Goal: Transaction & Acquisition: Purchase product/service

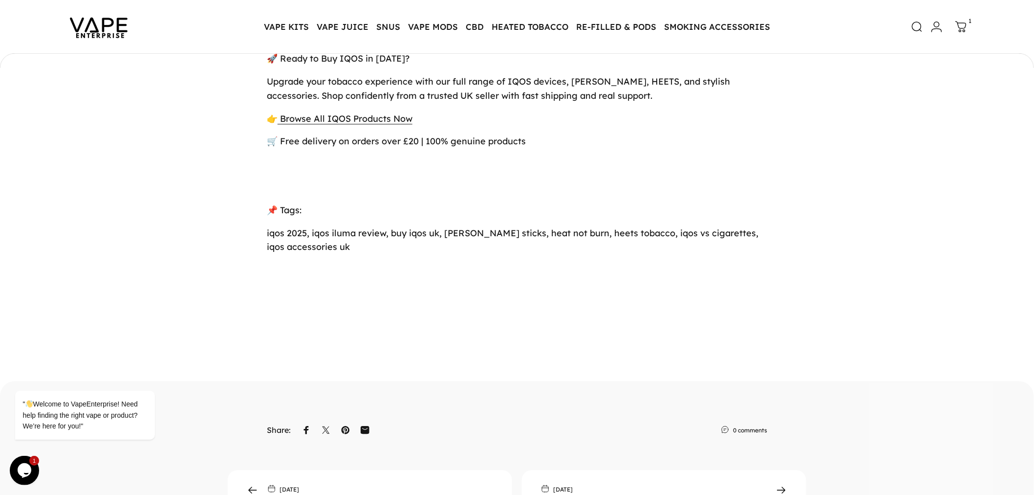
scroll to position [3910, 0]
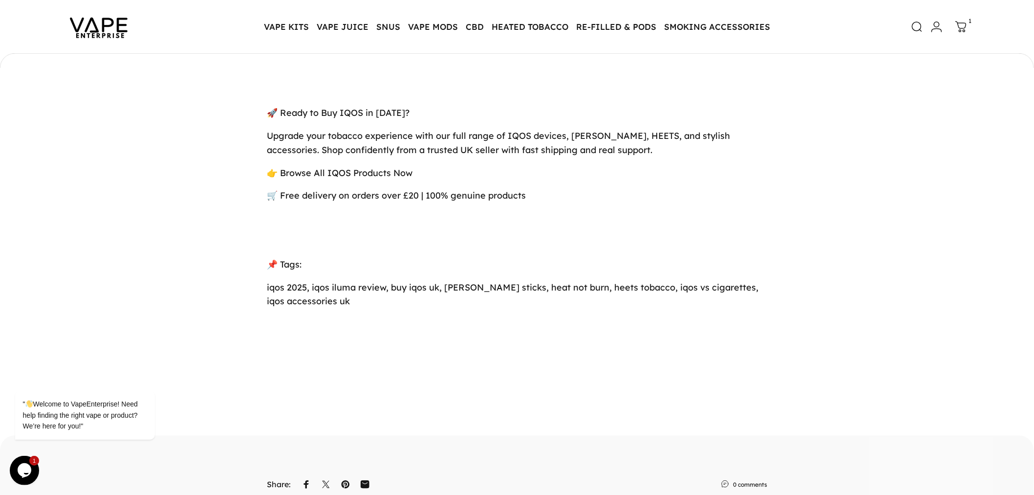
click at [321, 178] on span "Browse All IQOS Products Now" at bounding box center [346, 172] width 132 height 11
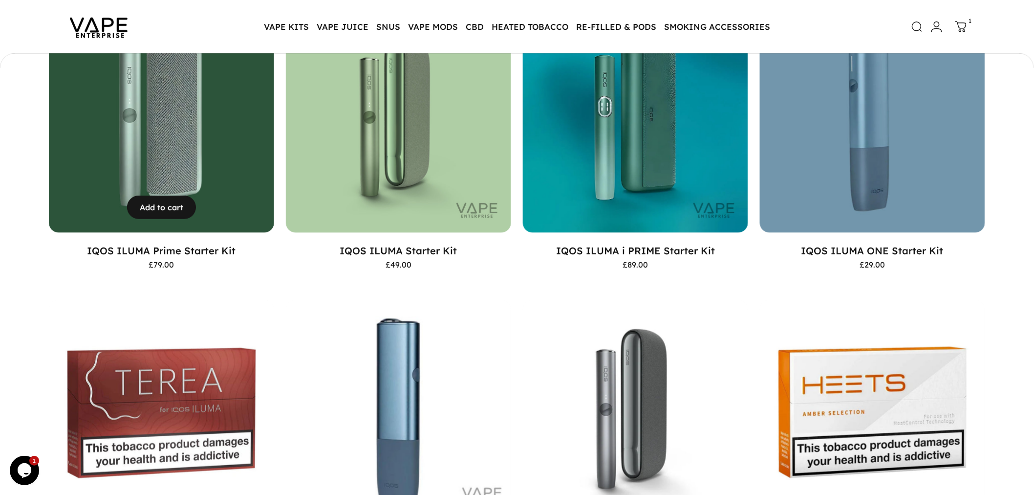
scroll to position [269, 0]
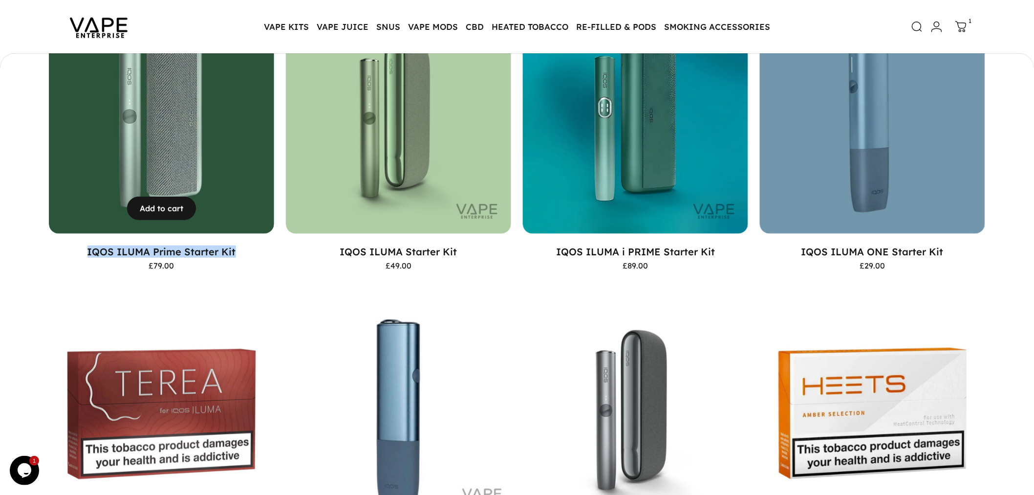
drag, startPoint x: 92, startPoint y: 250, endPoint x: 242, endPoint y: 246, distance: 150.6
click at [242, 246] on p "IQOS ILUMA Prime Starter Kit" at bounding box center [161, 251] width 225 height 12
copy link "IQOS ILUMA Prime Starter Kit"
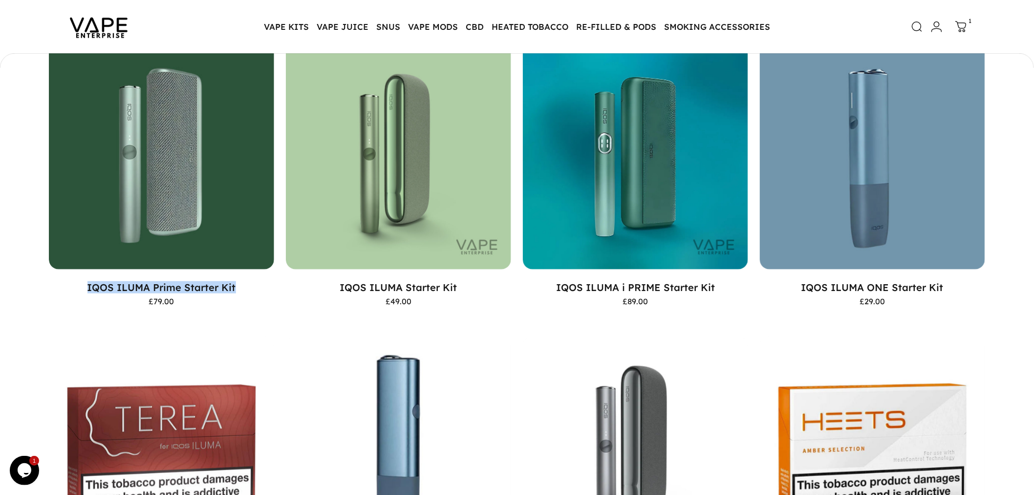
scroll to position [214, 0]
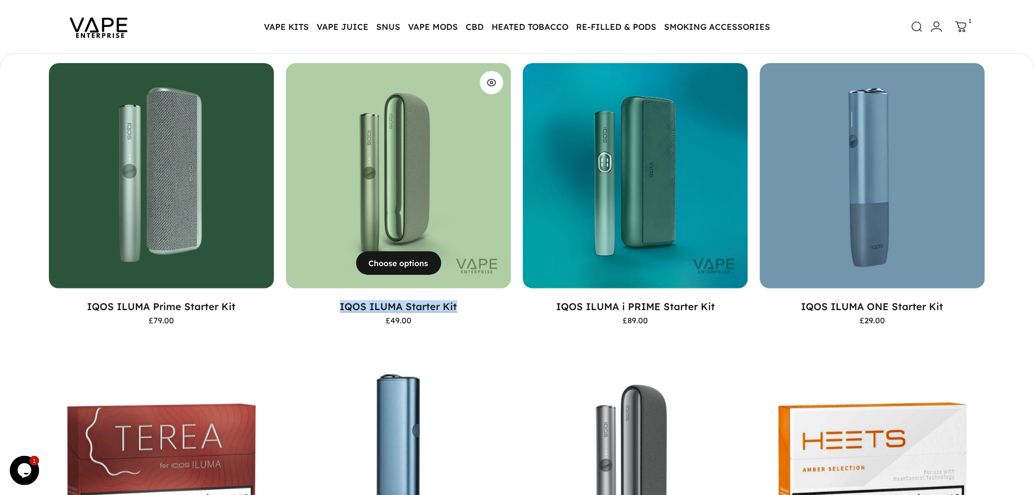
drag, startPoint x: 333, startPoint y: 302, endPoint x: 457, endPoint y: 304, distance: 124.2
click at [457, 304] on p "IQOS ILUMA Starter Kit" at bounding box center [398, 306] width 225 height 12
copy link "IQOS ILUMA Starter Kit"
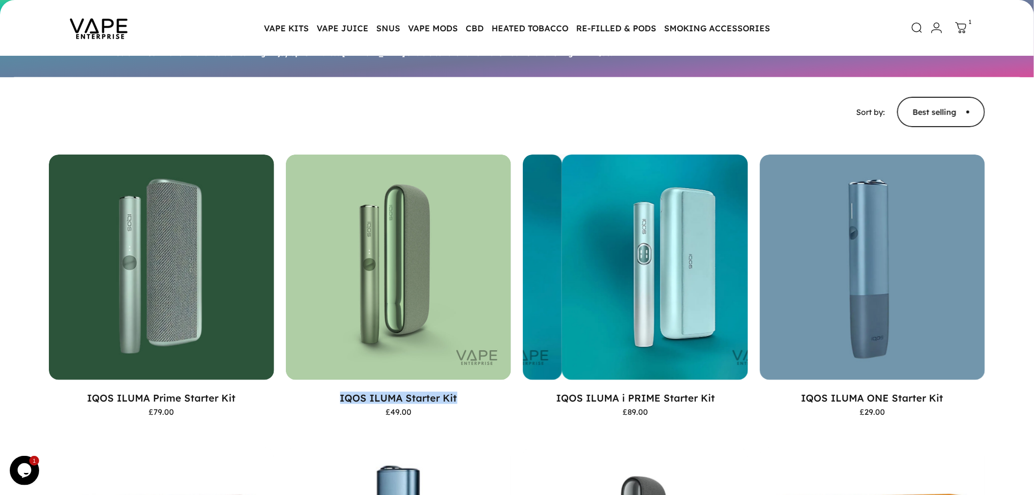
scroll to position [0, 0]
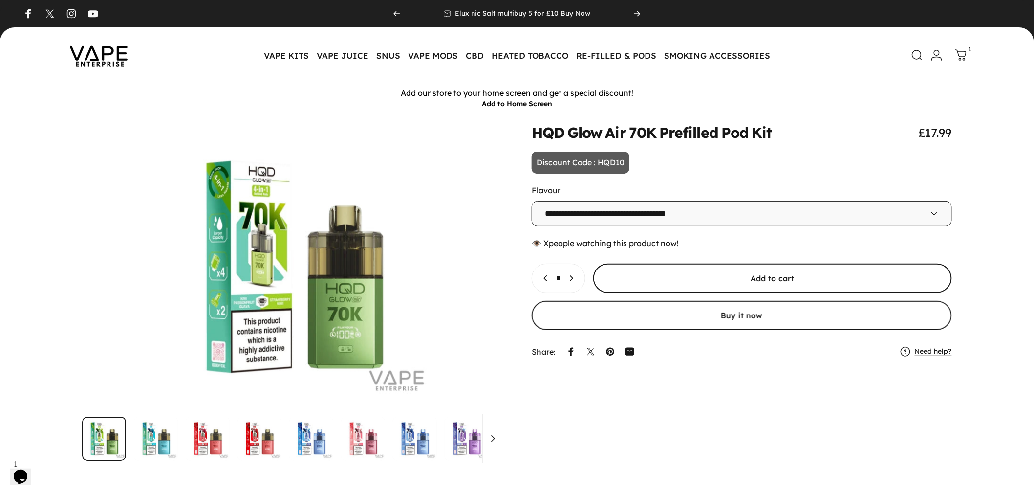
click at [706, 277] on span "submit" at bounding box center [773, 278] width 538 height 59
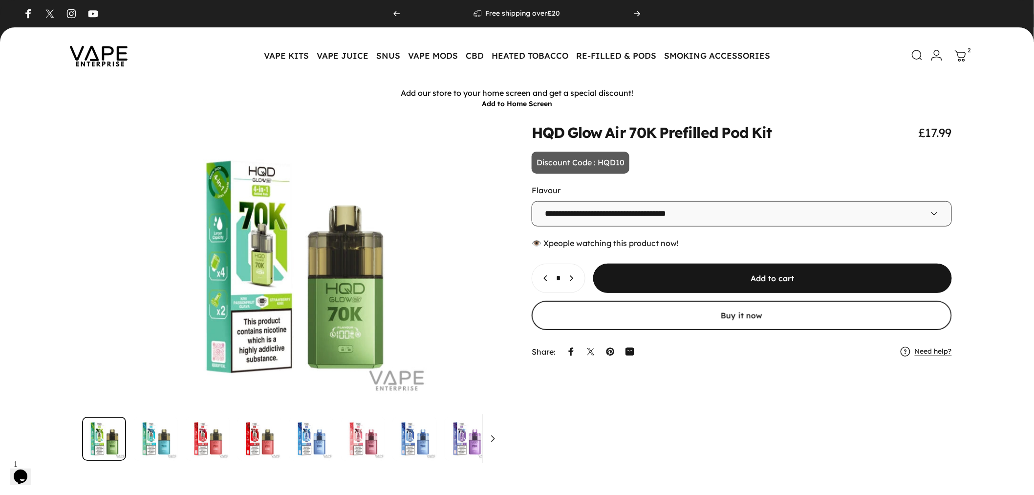
click at [959, 59] on icon at bounding box center [960, 56] width 10 height 10
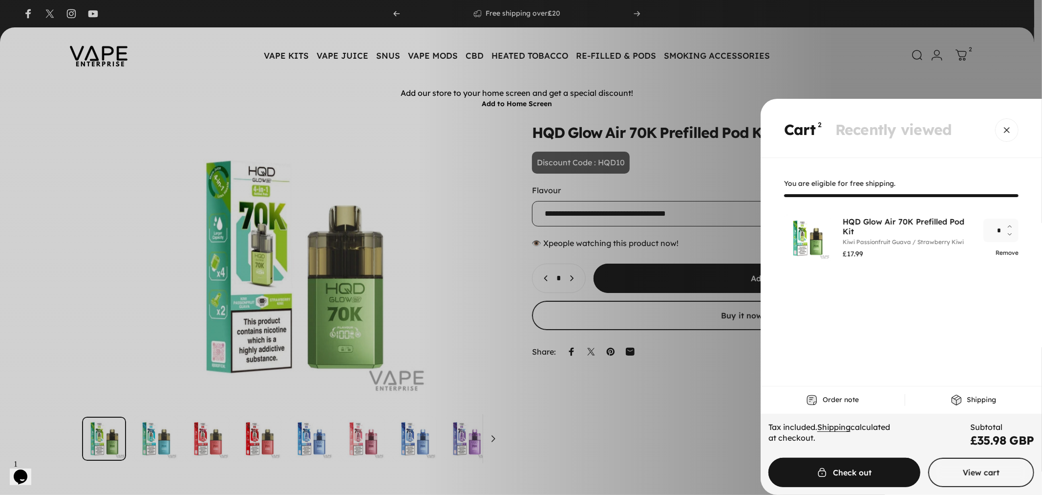
click at [1008, 252] on link "Remove" at bounding box center [1007, 252] width 23 height 7
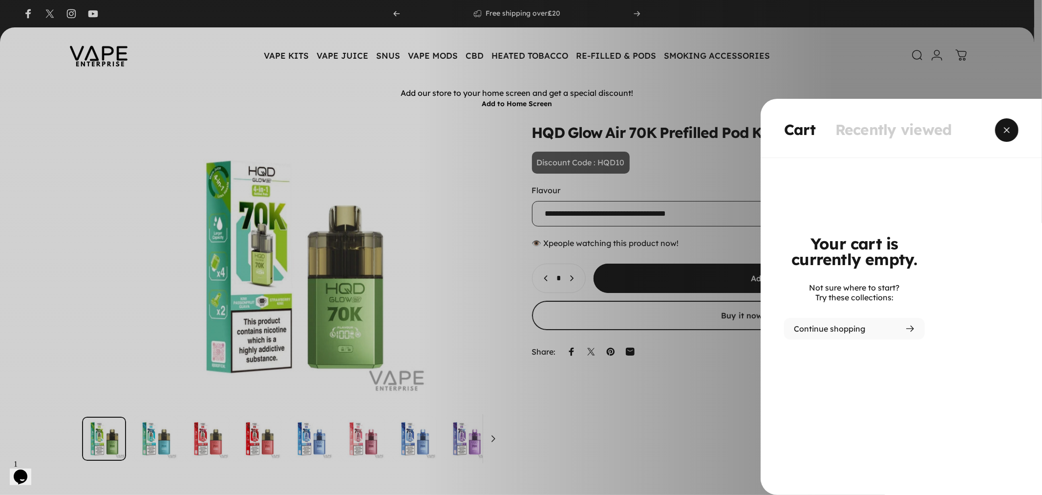
click at [1014, 134] on span "Close" at bounding box center [1007, 130] width 35 height 47
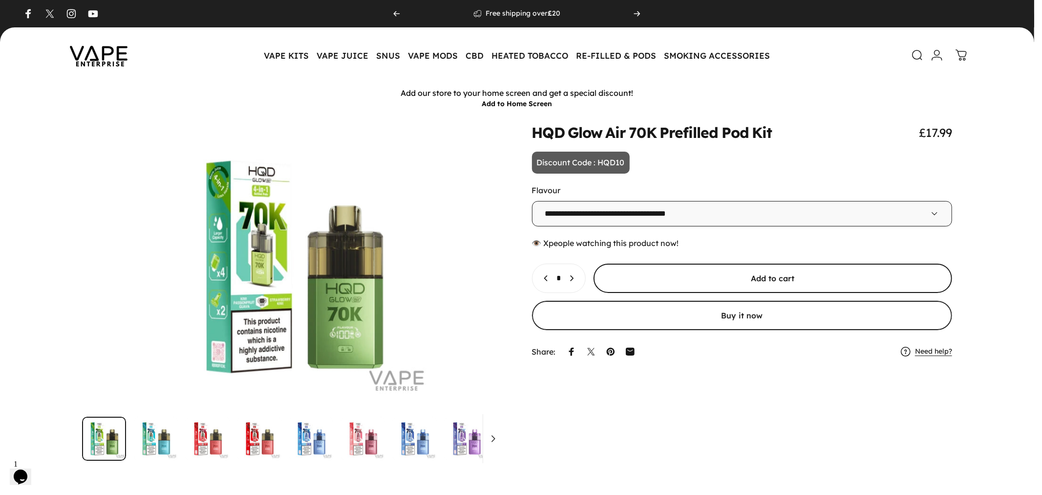
click at [676, 272] on span "submit" at bounding box center [773, 278] width 539 height 59
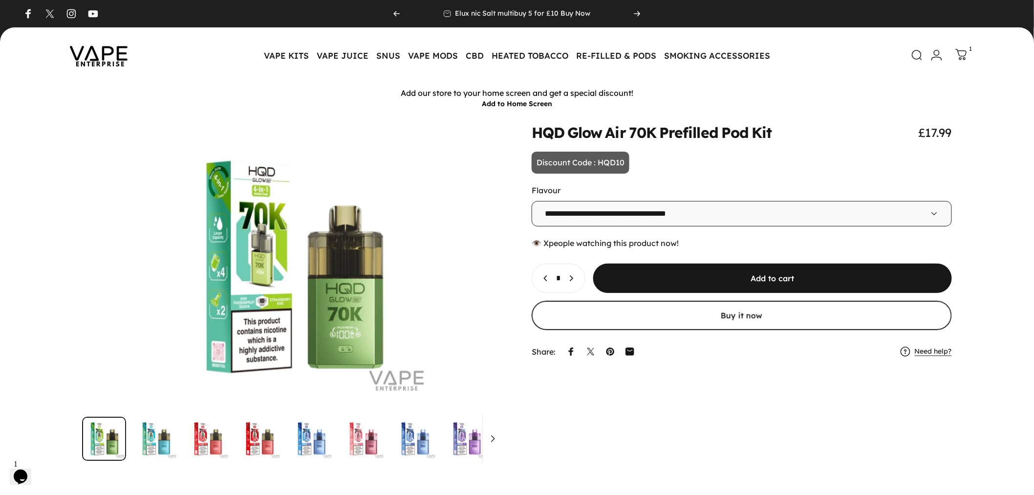
click at [964, 53] on icon at bounding box center [962, 55] width 12 height 12
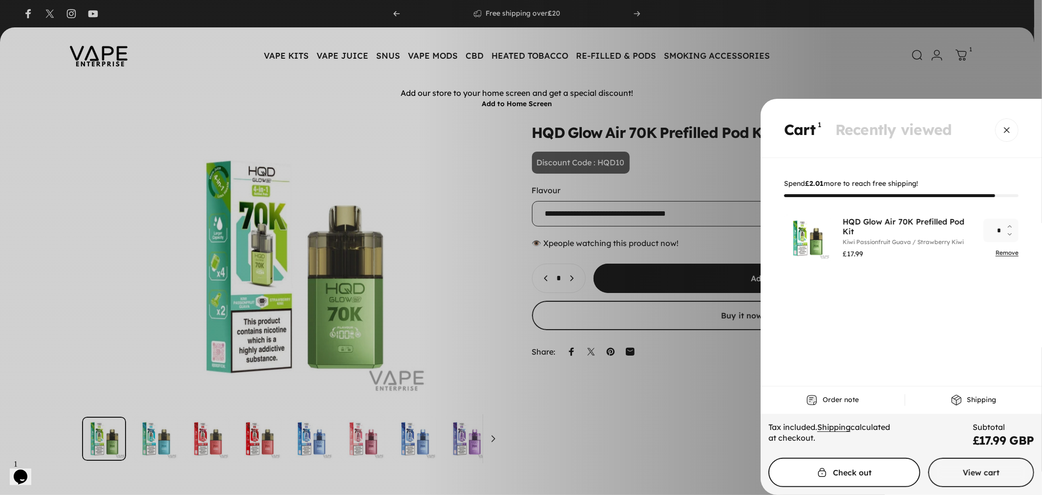
click at [911, 469] on span "Cart" at bounding box center [845, 472] width 228 height 59
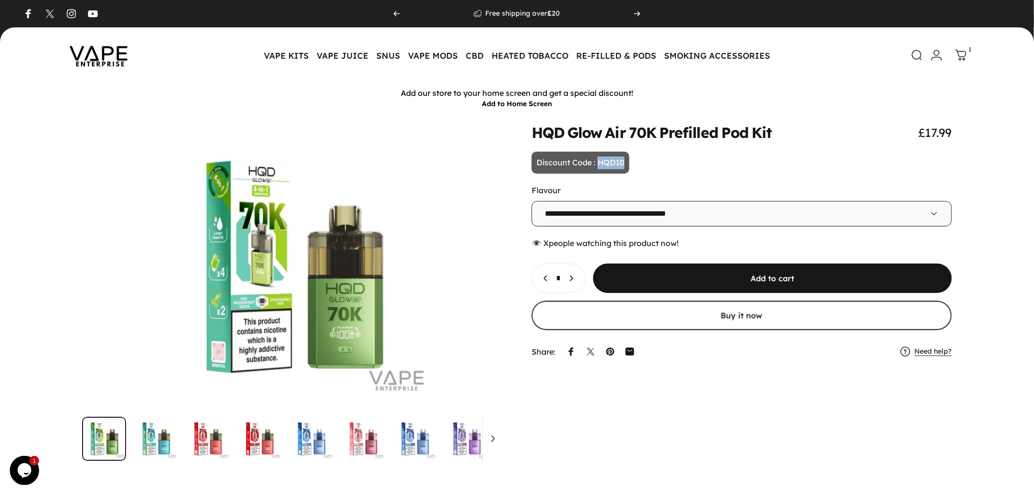
drag, startPoint x: 597, startPoint y: 162, endPoint x: 658, endPoint y: 165, distance: 61.1
click at [658, 165] on animate-element "**********" at bounding box center [742, 243] width 420 height 237
copy p "HQD10"
click at [759, 142] on animate-element "**********" at bounding box center [742, 243] width 420 height 237
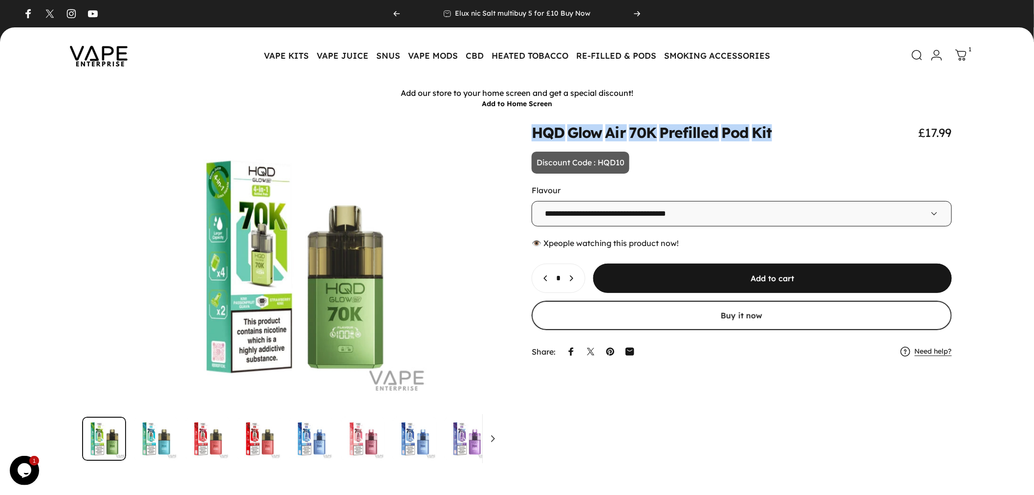
drag, startPoint x: 522, startPoint y: 129, endPoint x: 784, endPoint y: 129, distance: 262.4
click at [784, 129] on div "**********" at bounding box center [516, 292] width 987 height 335
copy split-words "HQD Glow Air 70K Prefilled Pod Kit"
click at [677, 134] on animate-element "Prefilled" at bounding box center [688, 132] width 59 height 15
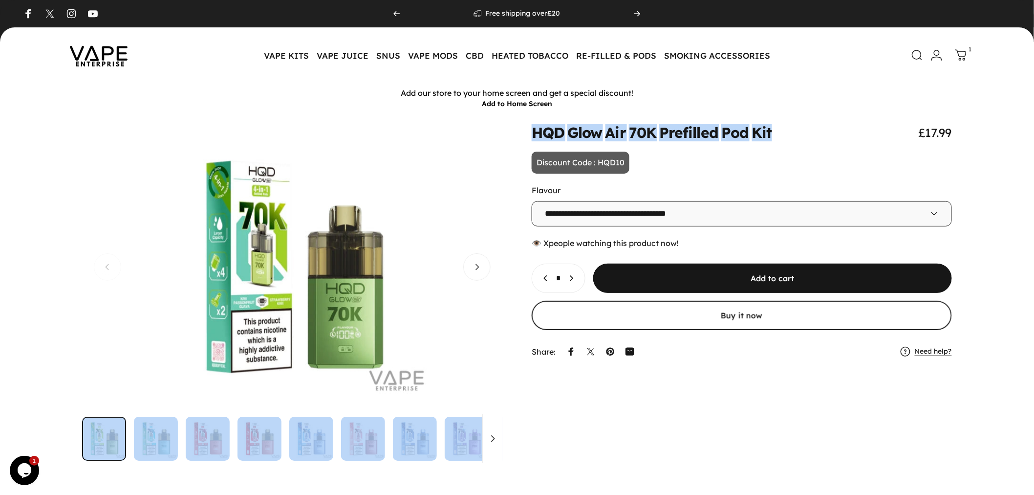
drag, startPoint x: 788, startPoint y: 135, endPoint x: 346, endPoint y: 131, distance: 442.3
click at [346, 131] on div "**********" at bounding box center [516, 292] width 987 height 335
click at [752, 133] on animate-element "Kit" at bounding box center [762, 132] width 20 height 15
drag, startPoint x: 790, startPoint y: 129, endPoint x: 515, endPoint y: 133, distance: 275.2
click at [491, 138] on div "**********" at bounding box center [516, 292] width 987 height 335
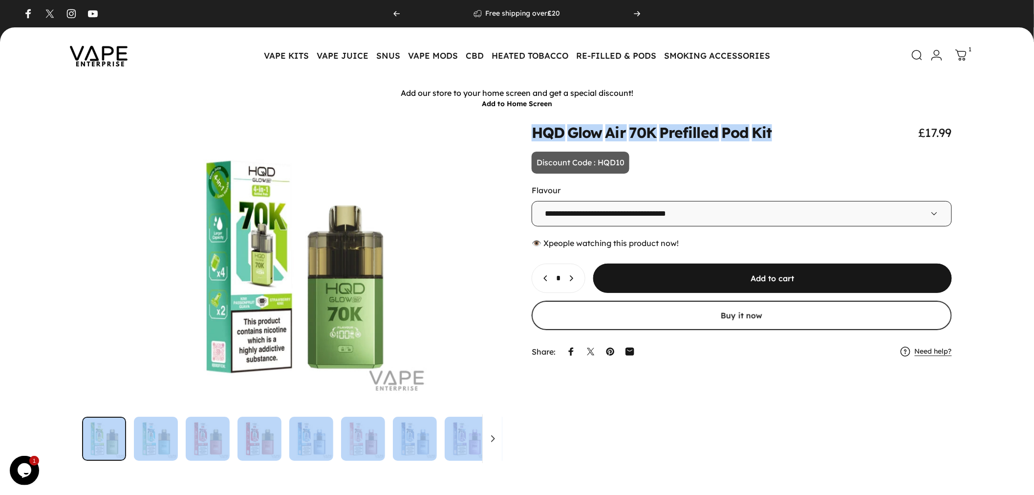
click at [762, 127] on animate-element "Kit" at bounding box center [762, 132] width 20 height 15
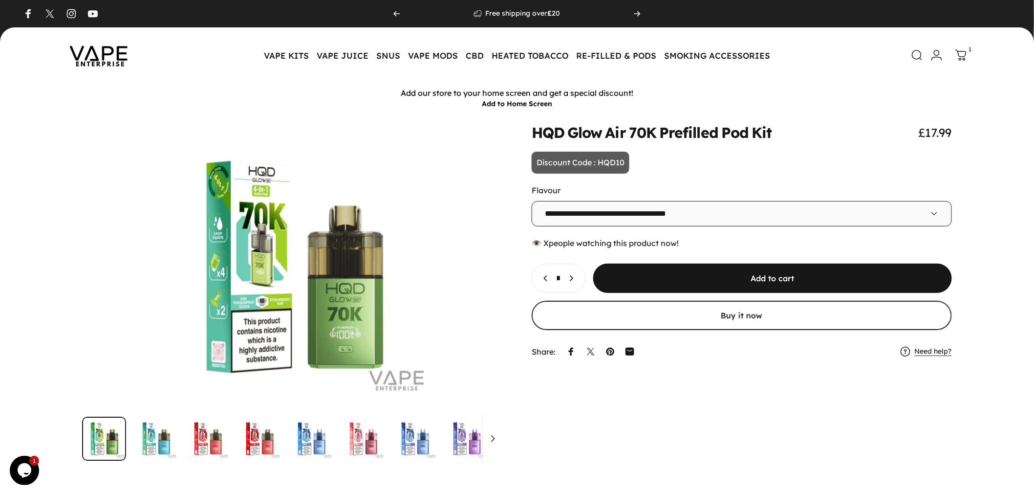
click at [961, 65] on link "Cart 1" at bounding box center [962, 55] width 22 height 22
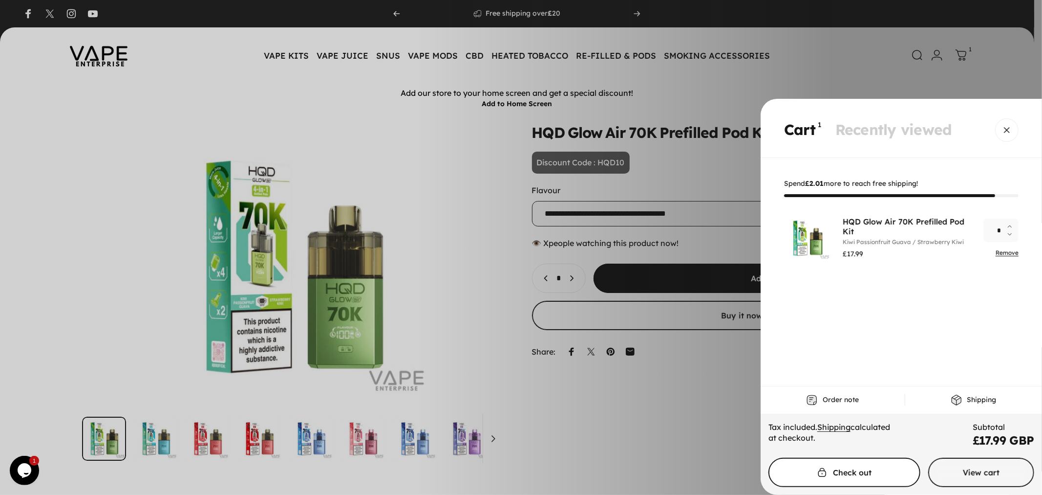
click at [877, 470] on span "Cart" at bounding box center [845, 472] width 228 height 59
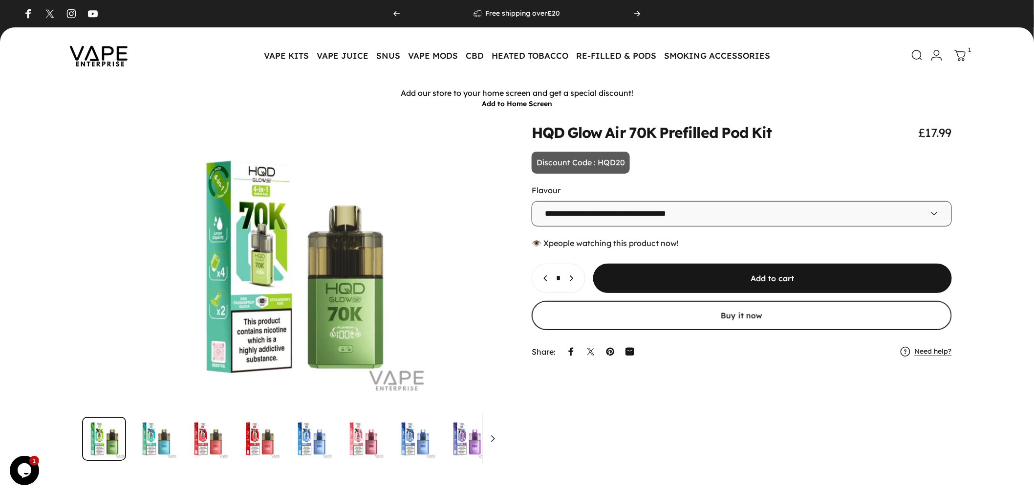
click at [958, 57] on icon at bounding box center [960, 56] width 12 height 12
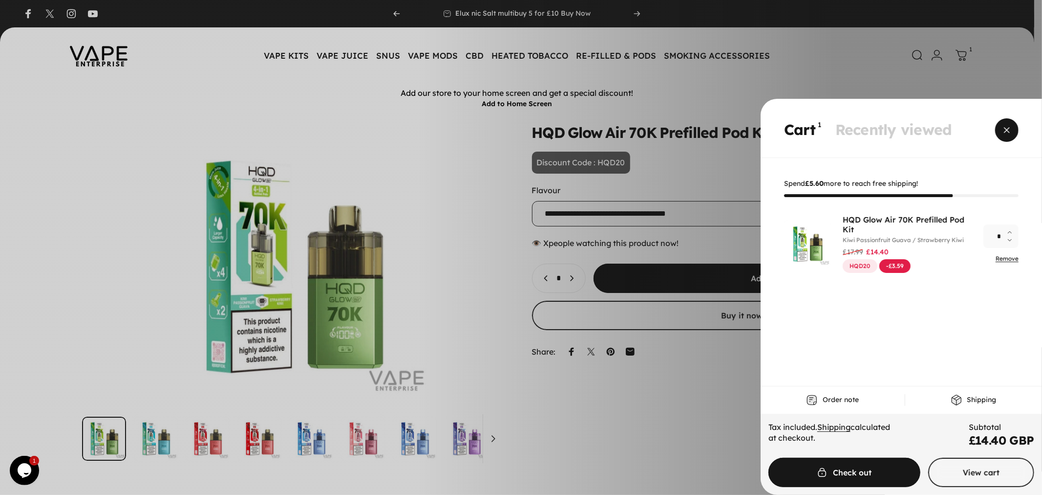
click at [1009, 125] on span "Close" at bounding box center [1007, 130] width 35 height 47
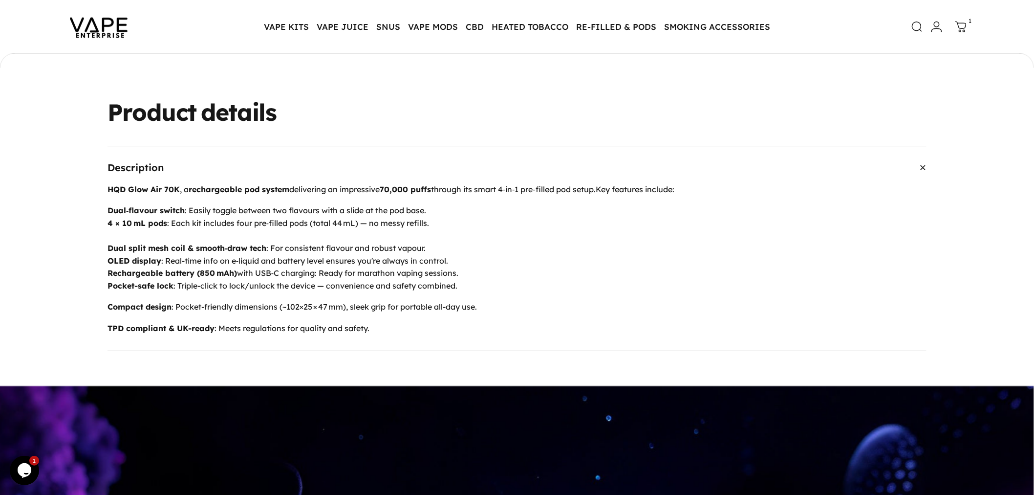
scroll to position [486, 0]
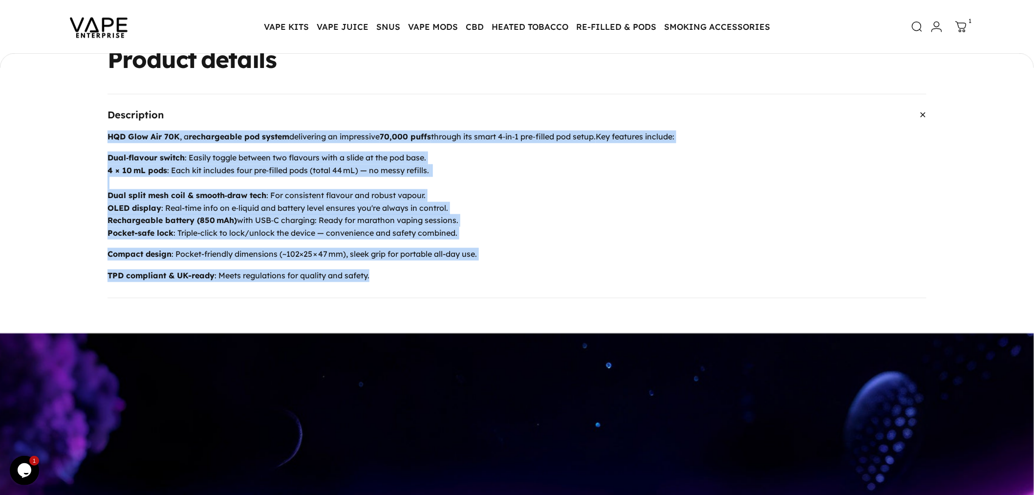
drag, startPoint x: 137, startPoint y: 134, endPoint x: 504, endPoint y: 273, distance: 391.8
click at [504, 273] on div "Description HQD Glow Air 70K , a rechargeable pod system delivering an impressi…" at bounding box center [517, 196] width 936 height 204
copy div "HQD Glow Air 70K , a rechargeable pod system delivering an impressive 70,000 pu…"
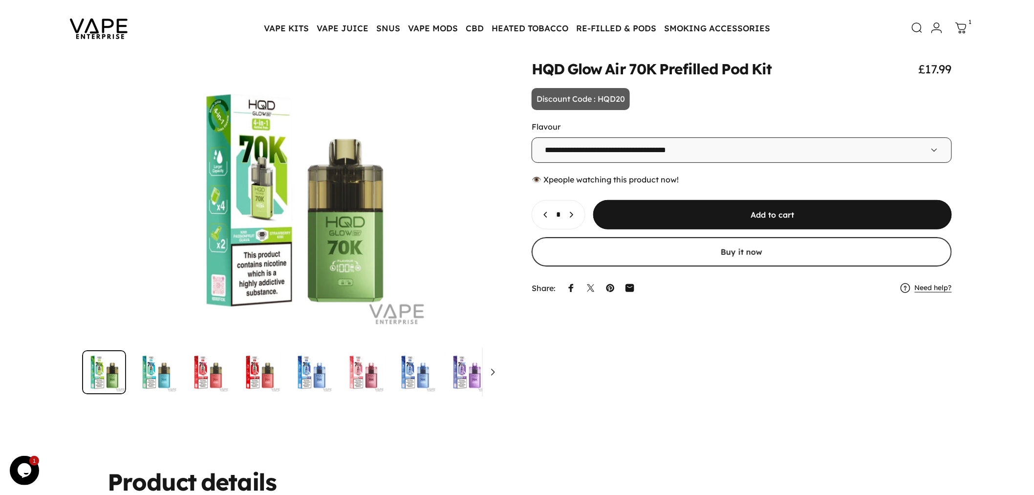
scroll to position [0, 0]
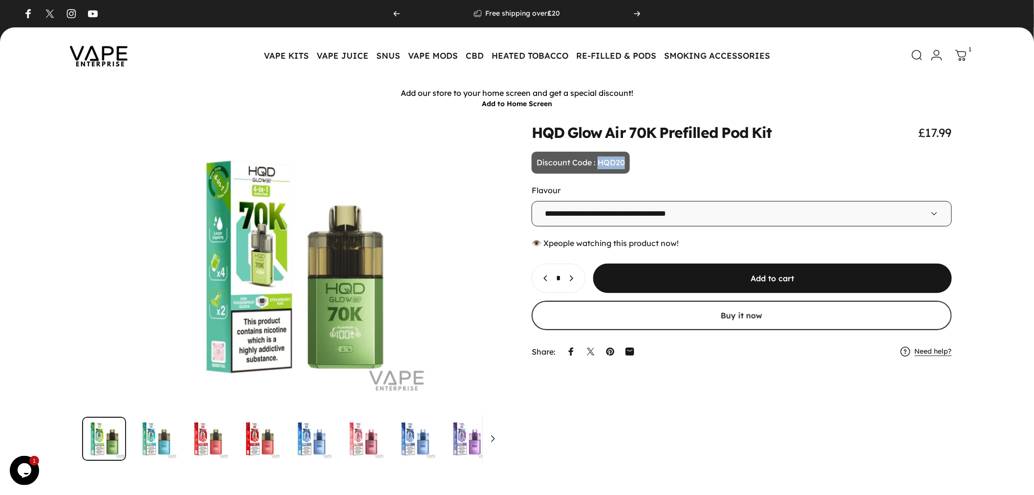
drag, startPoint x: 598, startPoint y: 161, endPoint x: 650, endPoint y: 162, distance: 52.3
click at [650, 162] on animate-element "**********" at bounding box center [742, 243] width 420 height 237
copy p "HQD20"
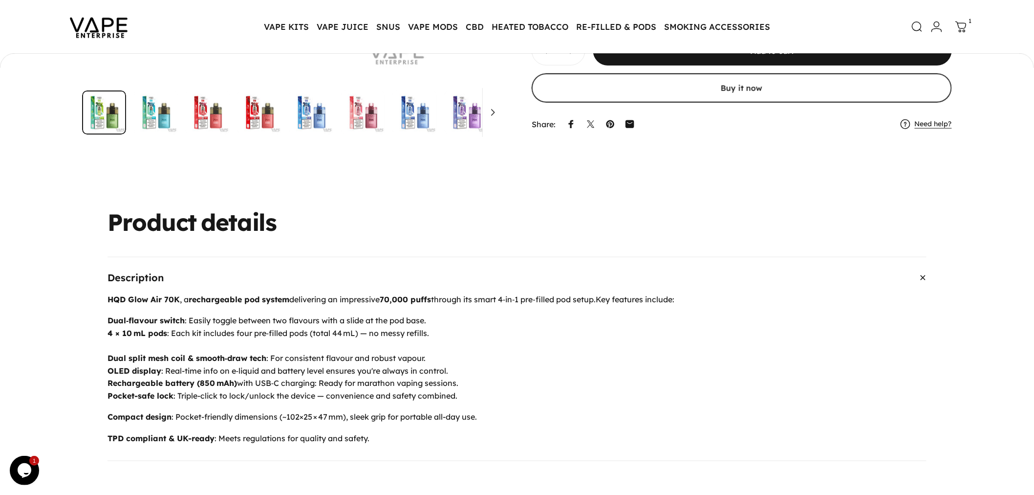
scroll to position [324, 0]
click at [213, 270] on summary "Description" at bounding box center [517, 277] width 819 height 41
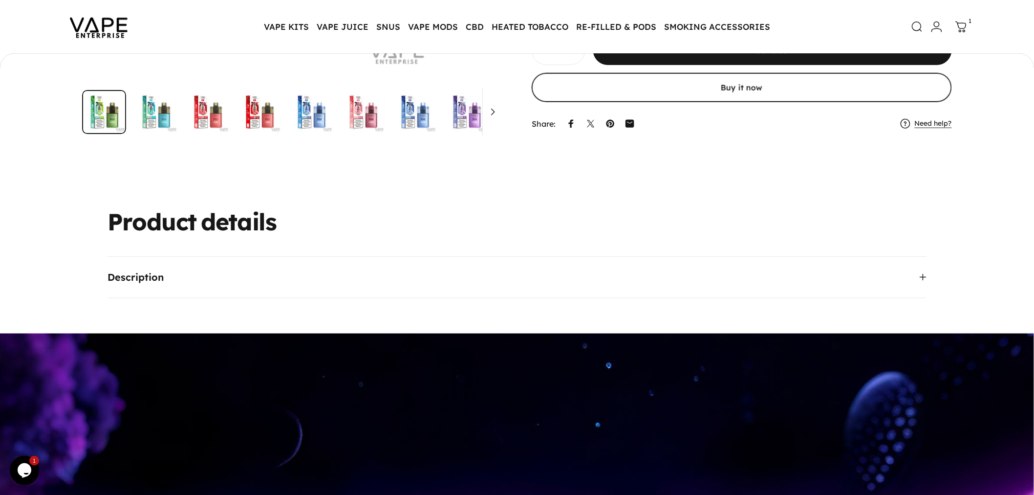
click at [251, 293] on summary "Description" at bounding box center [517, 277] width 819 height 41
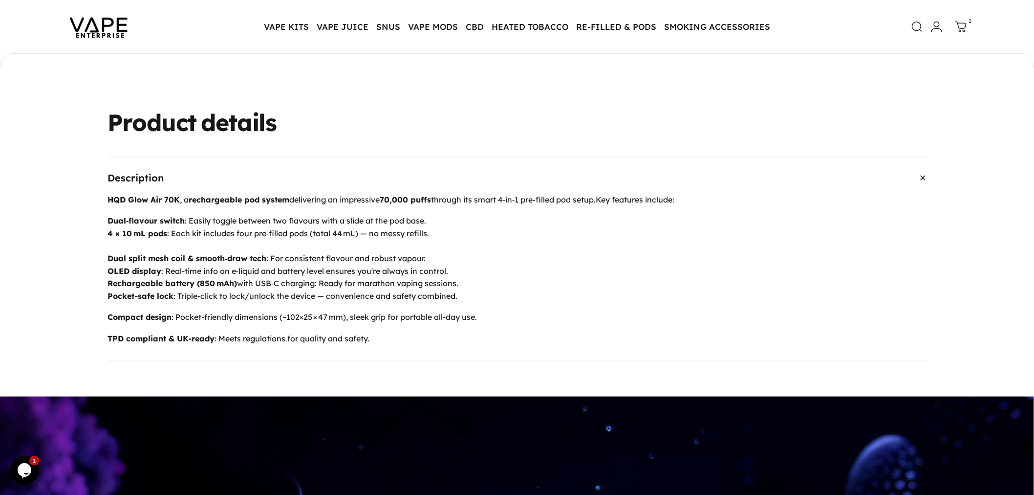
scroll to position [541, 0]
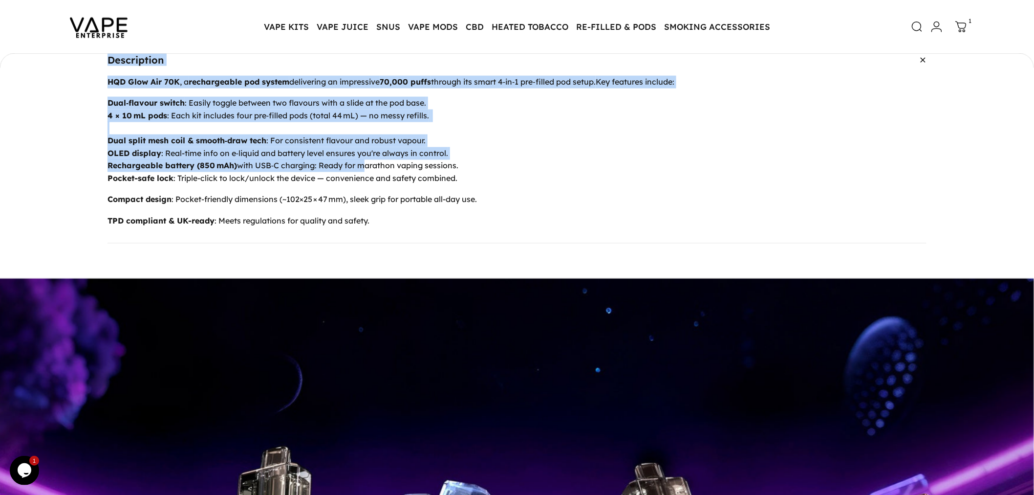
drag, startPoint x: 144, startPoint y: 96, endPoint x: 368, endPoint y: 158, distance: 231.9
click at [365, 159] on div "Description HQD Glow Air 70K , a rechargeable pod system delivering an impressi…" at bounding box center [517, 141] width 936 height 204
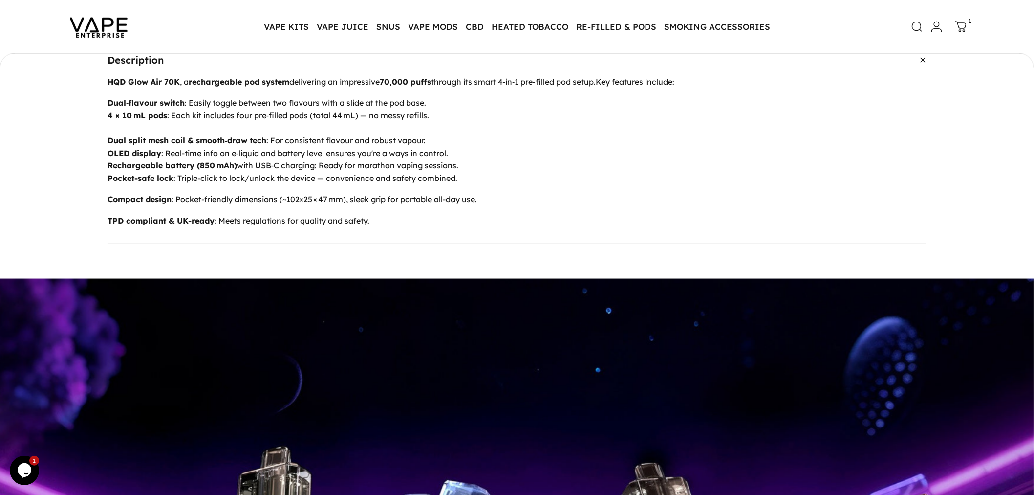
click at [465, 190] on div "HQD Glow Air 70K , a rechargeable pod system delivering an impressive 70,000 pu…" at bounding box center [517, 159] width 819 height 167
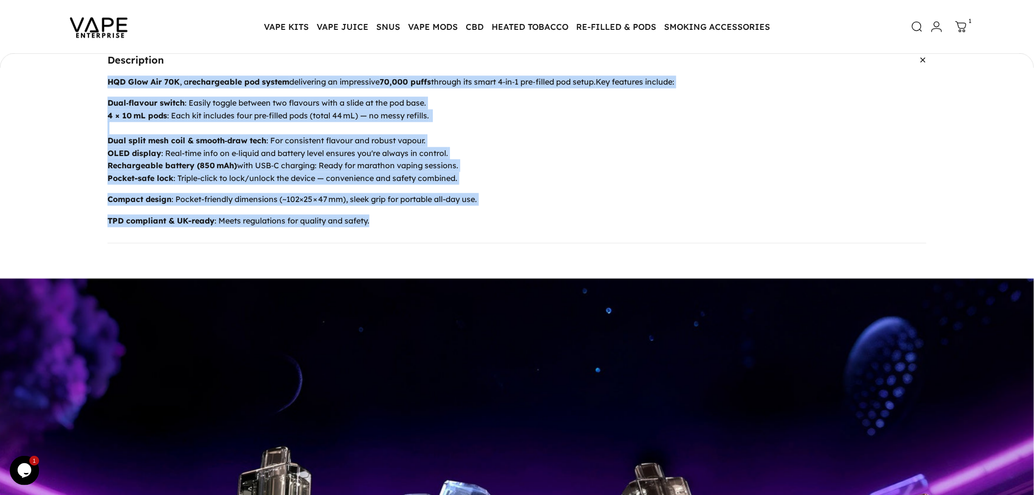
drag, startPoint x: 343, startPoint y: 206, endPoint x: 109, endPoint y: 81, distance: 264.3
click at [109, 81] on div "Description HQD Glow Air 70K , a rechargeable pod system delivering an impressi…" at bounding box center [517, 141] width 936 height 204
copy div "HQD Glow Air 70K , a rechargeable pod system delivering an impressive 70,000 pu…"
